Goal: Navigation & Orientation: Find specific page/section

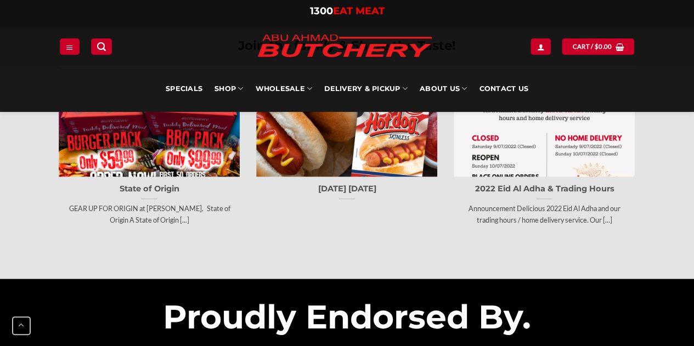
scroll to position [3143, 0]
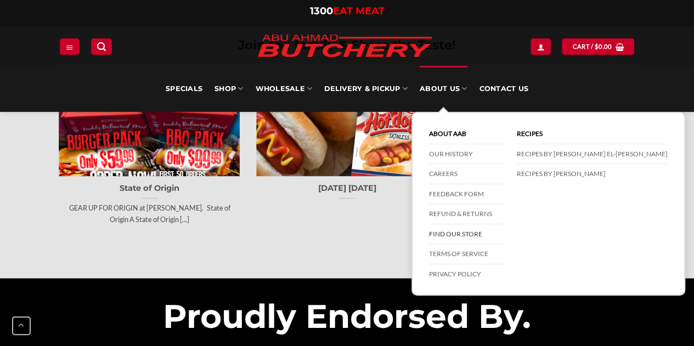
click at [458, 231] on link "Find our store" at bounding box center [467, 235] width 76 height 20
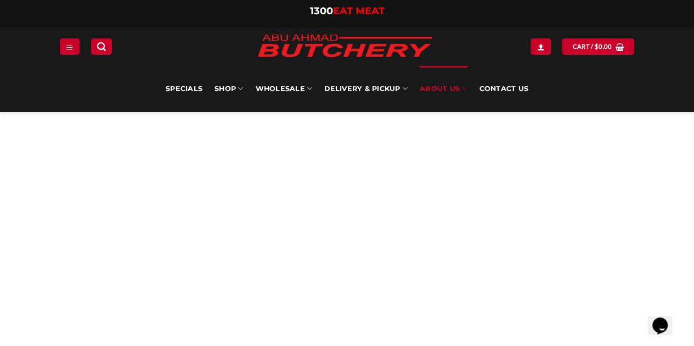
scroll to position [69, 0]
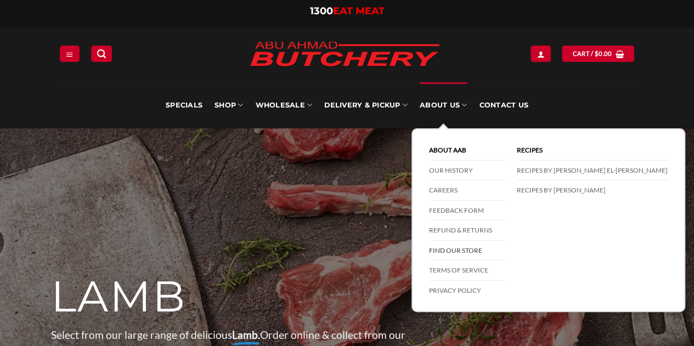
click at [451, 250] on link "Find our store" at bounding box center [467, 251] width 76 height 20
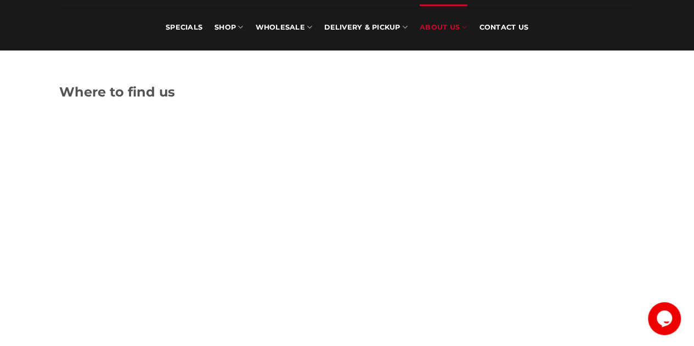
scroll to position [84, 0]
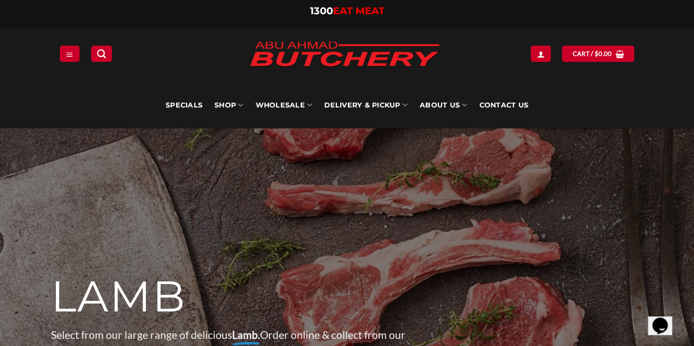
click at [330, 55] on img at bounding box center [344, 55] width 209 height 42
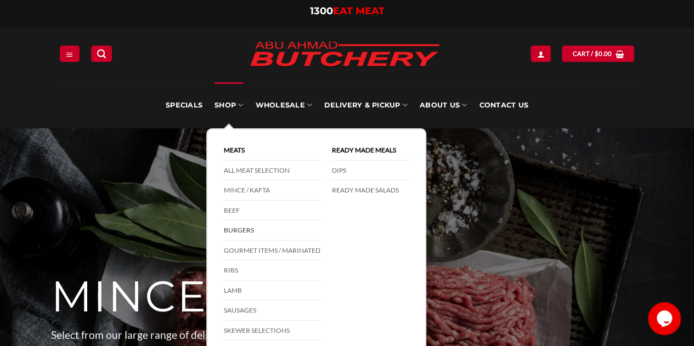
click at [246, 229] on link "Burgers" at bounding box center [272, 231] width 97 height 20
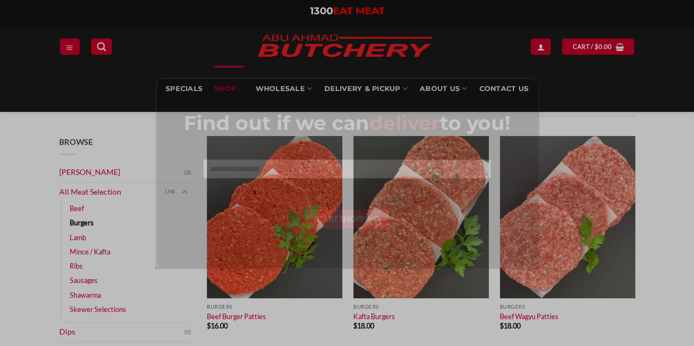
scroll to position [42, 0]
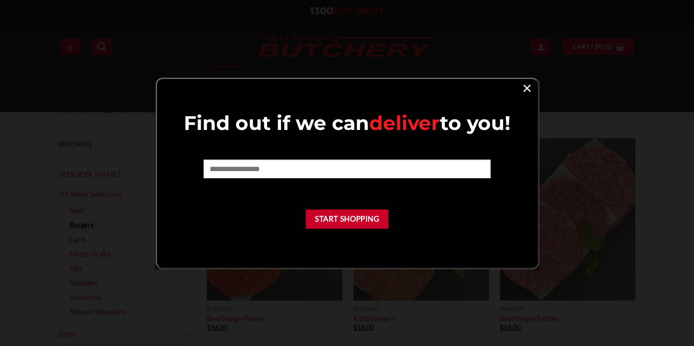
click at [526, 88] on link "×" at bounding box center [527, 87] width 16 height 15
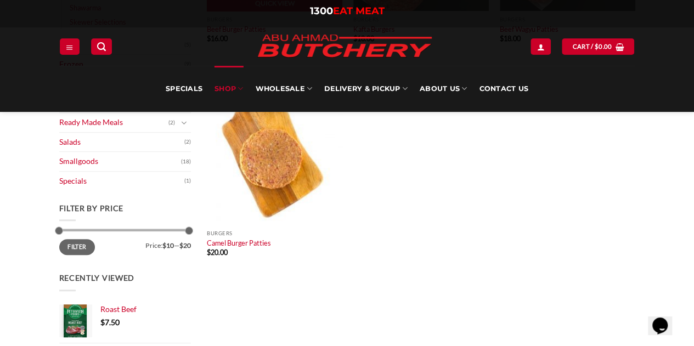
scroll to position [335, 0]
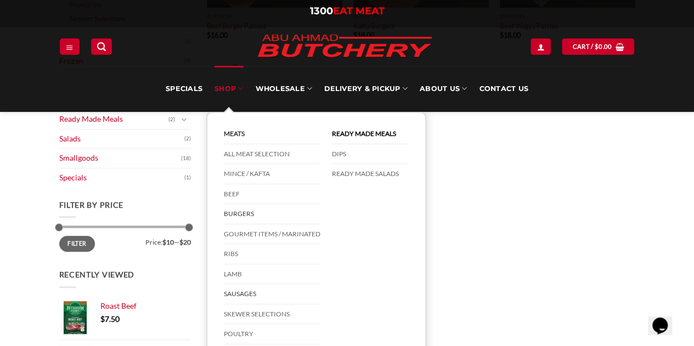
click at [248, 294] on link "Sausages" at bounding box center [272, 294] width 97 height 20
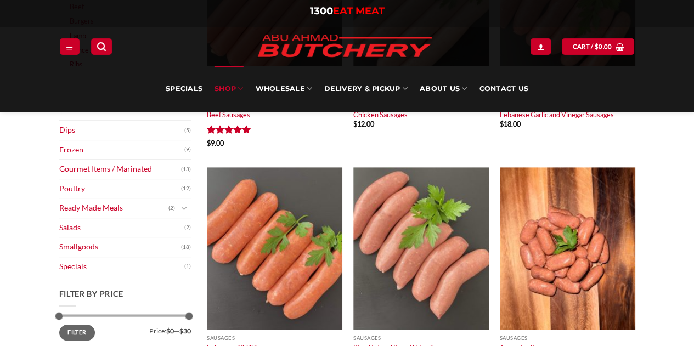
scroll to position [240, 0]
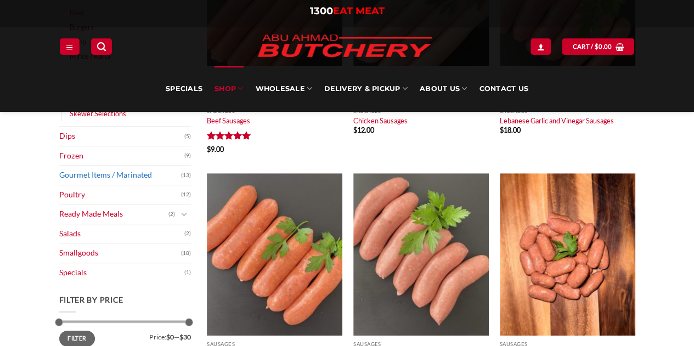
click at [100, 176] on link "Gourmet Items / Marinated" at bounding box center [120, 175] width 122 height 19
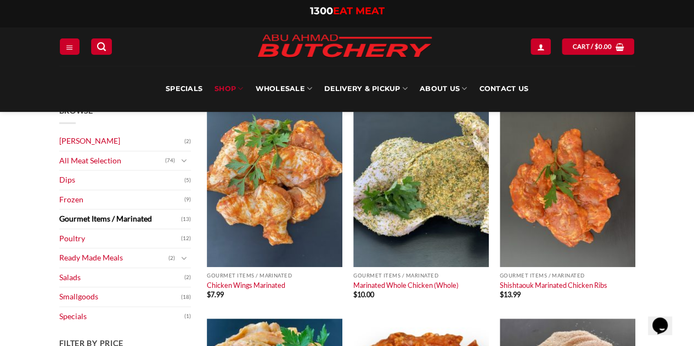
scroll to position [74, 0]
